Goal: Feedback & Contribution: Leave review/rating

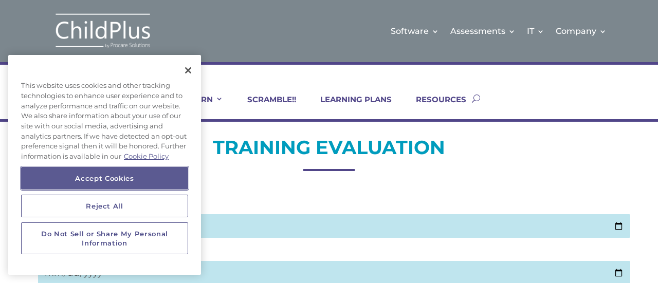
click at [147, 176] on button "Accept Cookies" at bounding box center [104, 178] width 167 height 23
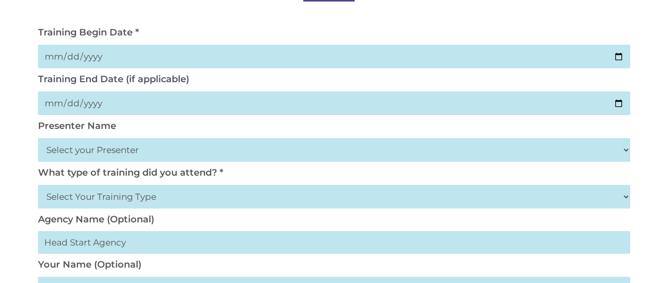
scroll to position [170, 0]
click at [75, 54] on input "date" at bounding box center [334, 56] width 592 height 24
click at [620, 56] on input "date" at bounding box center [334, 56] width 592 height 24
type input "[DATE]"
click at [615, 101] on input "date" at bounding box center [334, 103] width 592 height 24
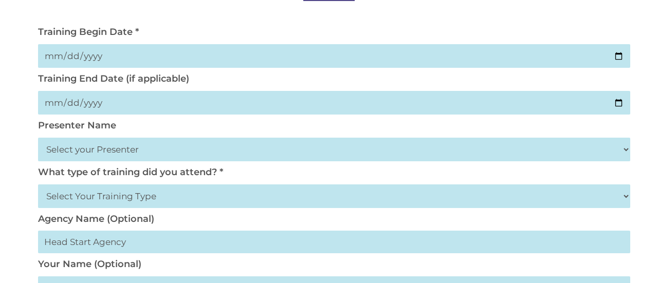
type input "[DATE]"
click at [628, 147] on select "Select your Presenter [PERSON_NAME] [PERSON_NAME] [PERSON_NAME] [PERSON_NAME] […" at bounding box center [334, 150] width 592 height 24
click at [625, 195] on select "Select Your Training Type On-site (at your agency) Virtual Visit Live Group Web…" at bounding box center [334, 196] width 592 height 24
click at [623, 145] on select "Select your Presenter [PERSON_NAME] [PERSON_NAME] [PERSON_NAME] [PERSON_NAME] […" at bounding box center [334, 150] width 592 height 24
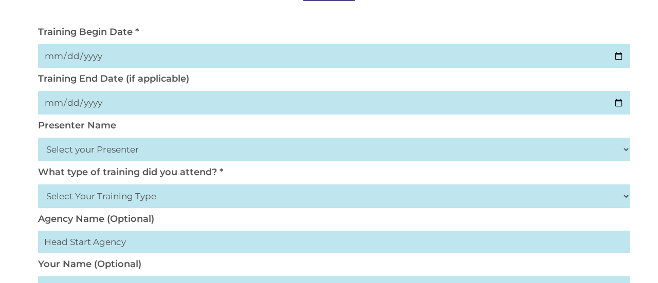
select select "[PERSON_NAME]"
click at [38, 138] on select "Select your Presenter [PERSON_NAME] [PERSON_NAME] [PERSON_NAME] [PERSON_NAME] […" at bounding box center [334, 150] width 592 height 24
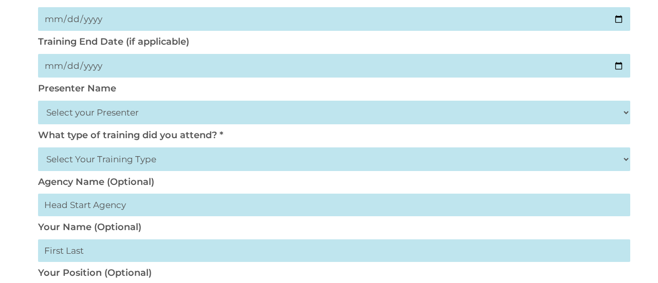
scroll to position [213, 0]
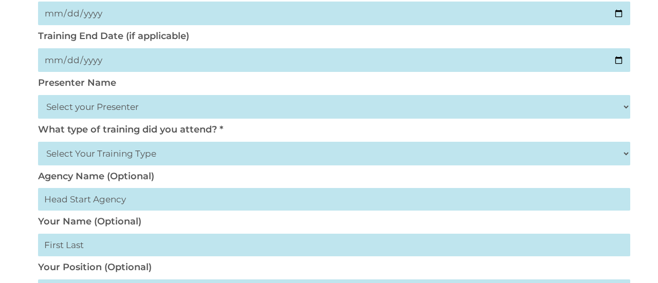
click at [251, 155] on select "Select Your Training Type On-site (at your agency) Virtual Visit Live Group Web…" at bounding box center [334, 154] width 592 height 24
select select "Virtual Visit"
click at [38, 142] on select "Select Your Training Type On-site (at your agency) Virtual Visit Live Group Web…" at bounding box center [334, 154] width 592 height 24
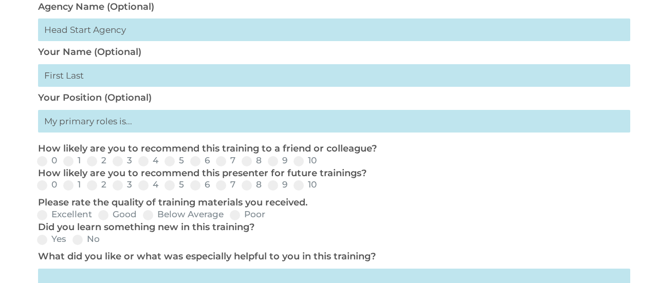
scroll to position [383, 0]
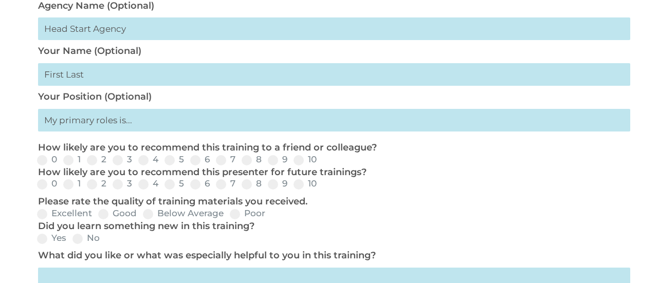
click at [144, 122] on input "text" at bounding box center [334, 120] width 592 height 23
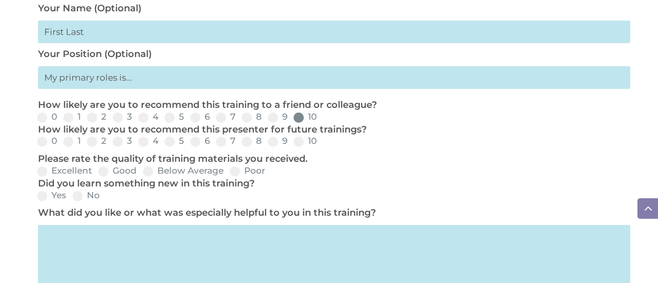
click at [300, 118] on span at bounding box center [298, 118] width 10 height 10
click at [322, 118] on input "10" at bounding box center [325, 121] width 7 height 7
radio input "true"
click at [295, 146] on span at bounding box center [298, 142] width 10 height 10
click at [322, 146] on input "10" at bounding box center [325, 145] width 7 height 7
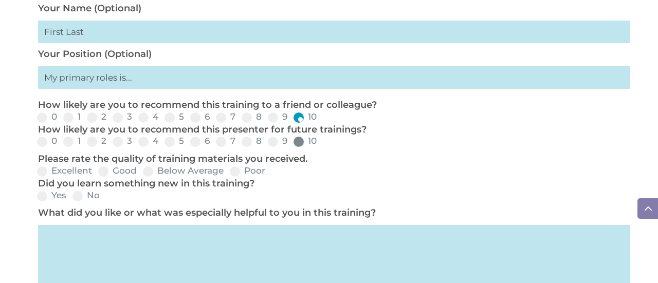
radio input "true"
click at [42, 172] on span at bounding box center [42, 171] width 10 height 10
click at [97, 172] on input "Excellent" at bounding box center [100, 175] width 7 height 7
radio input "true"
click at [44, 201] on span at bounding box center [42, 196] width 10 height 10
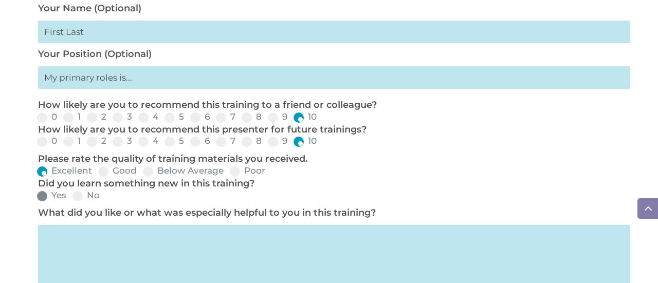
click at [71, 202] on input "Yes" at bounding box center [74, 199] width 7 height 7
radio input "true"
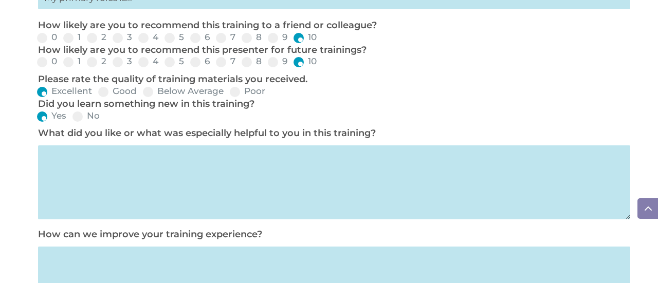
scroll to position [510, 0]
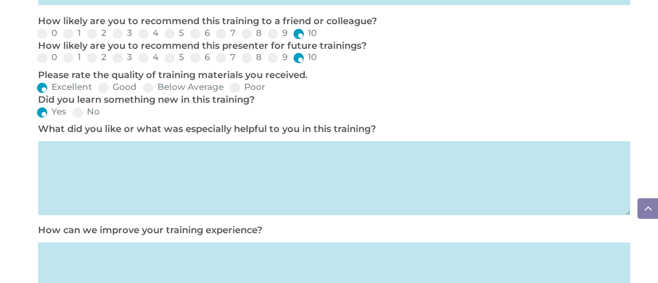
click at [176, 194] on textarea at bounding box center [334, 178] width 592 height 74
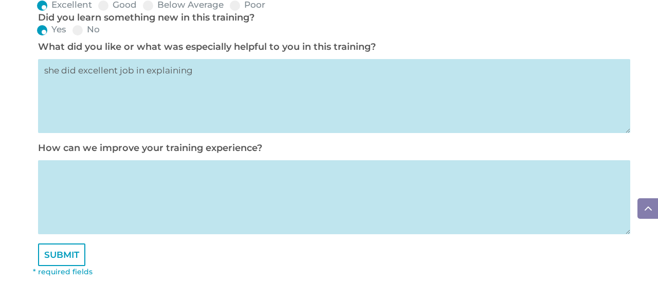
scroll to position [593, 0]
type textarea "she did excellent job in explaining"
click at [198, 197] on textarea at bounding box center [334, 196] width 592 height 74
type textarea "n"
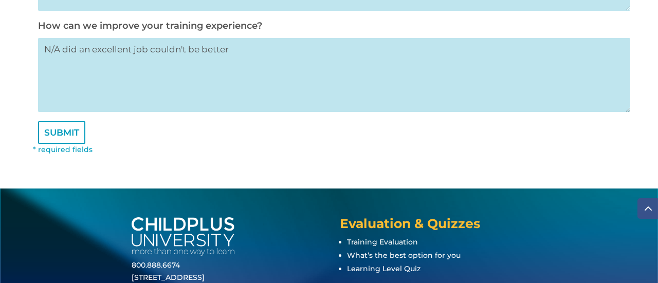
scroll to position [720, 0]
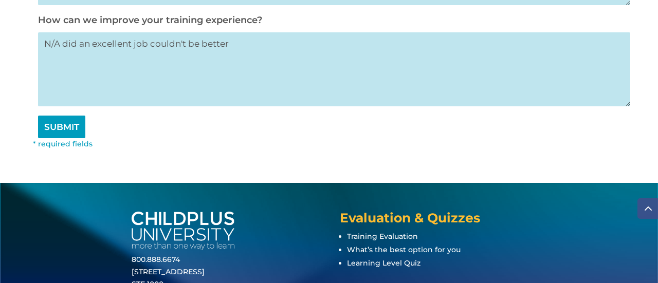
type textarea "N/A did an excellent job couldn't be better"
click at [73, 135] on input "SUBMIT" at bounding box center [61, 127] width 47 height 23
